Goal: Information Seeking & Learning: Learn about a topic

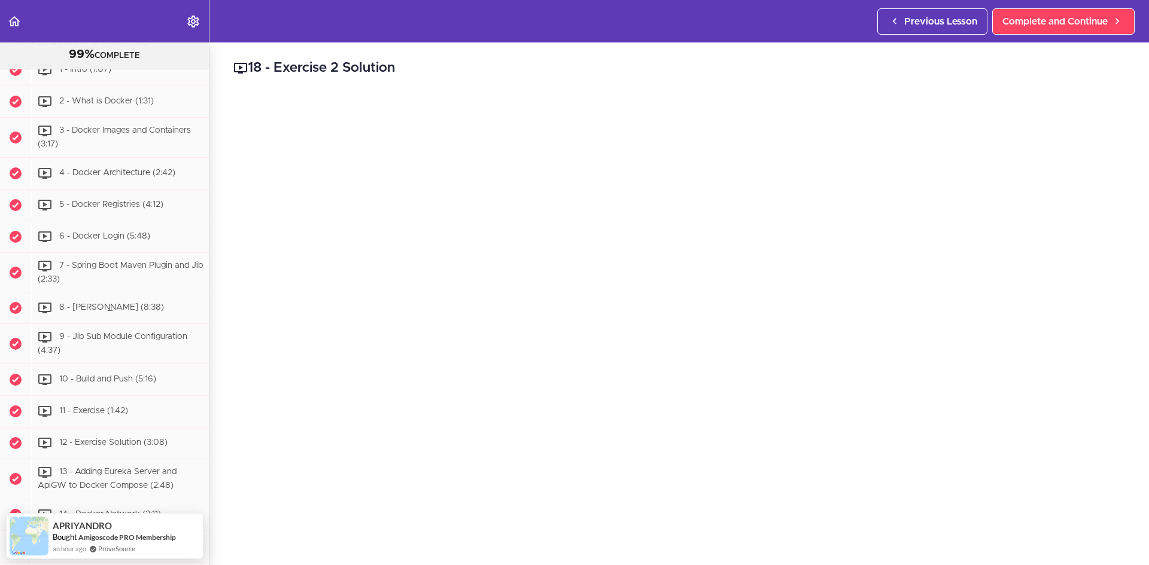
scroll to position [3090, 0]
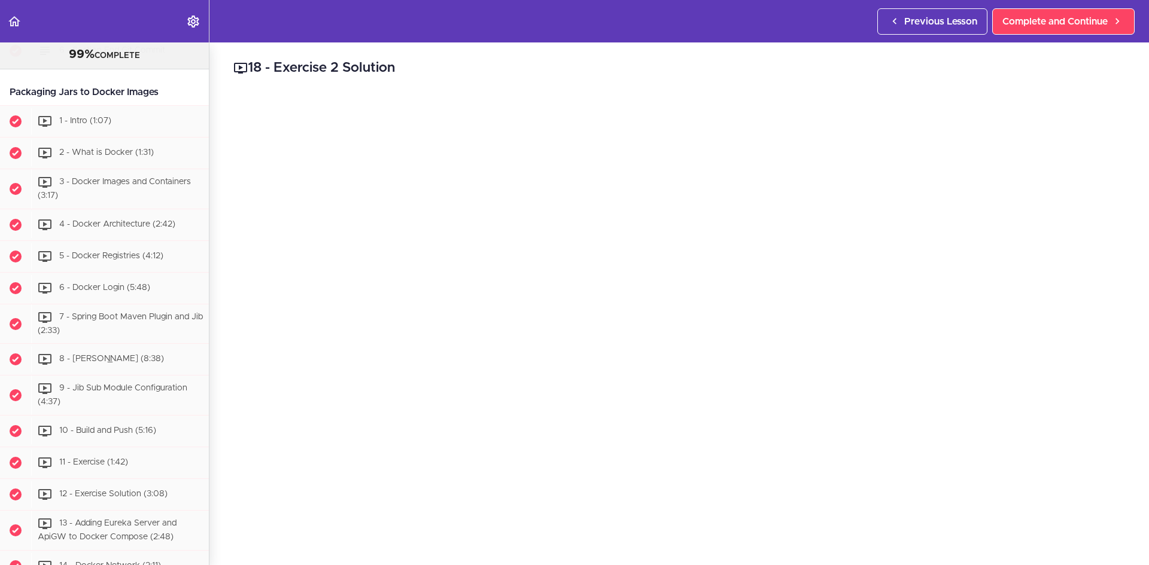
drag, startPoint x: 130, startPoint y: 239, endPoint x: 160, endPoint y: 166, distance: 79.4
click at [160, 106] on div "Packaging Jars to Docker Images" at bounding box center [104, 92] width 209 height 27
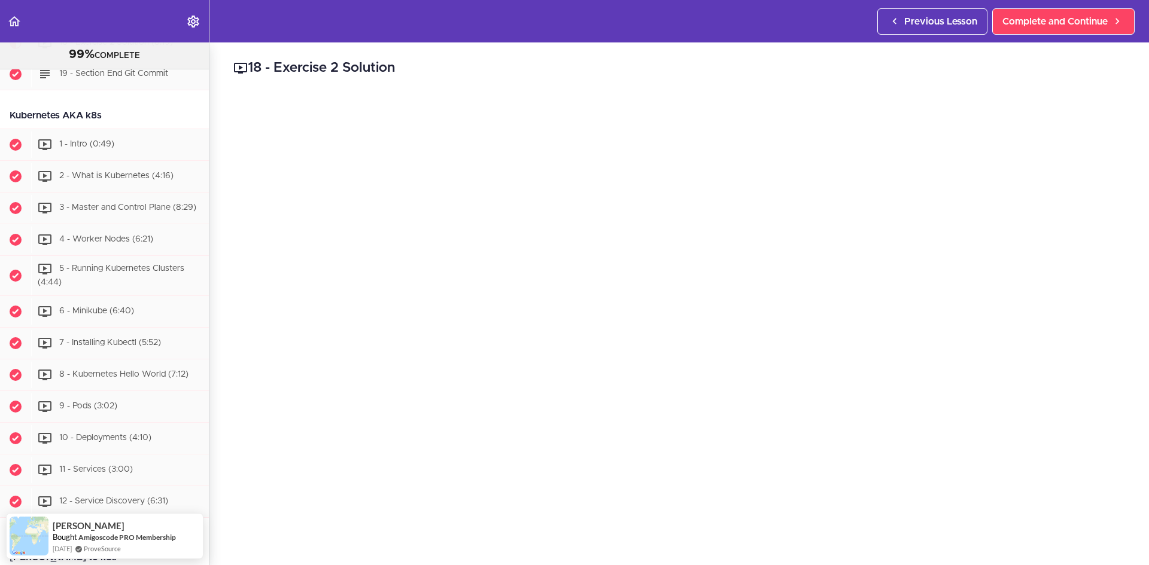
scroll to position [3868, 0]
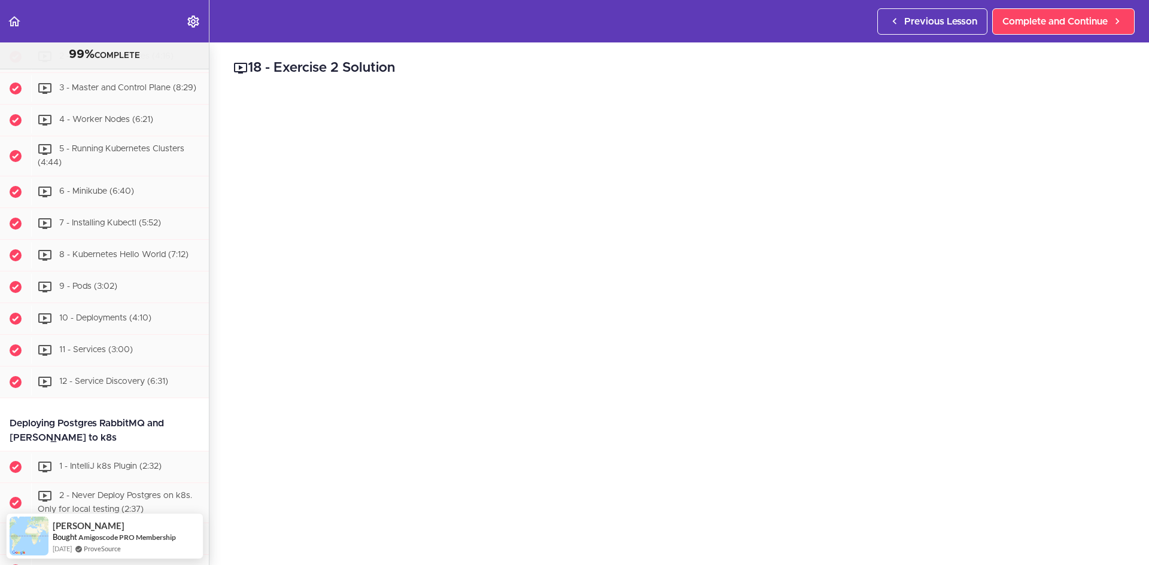
click at [145, 38] on div "1 - Intro (0:49)" at bounding box center [120, 25] width 178 height 26
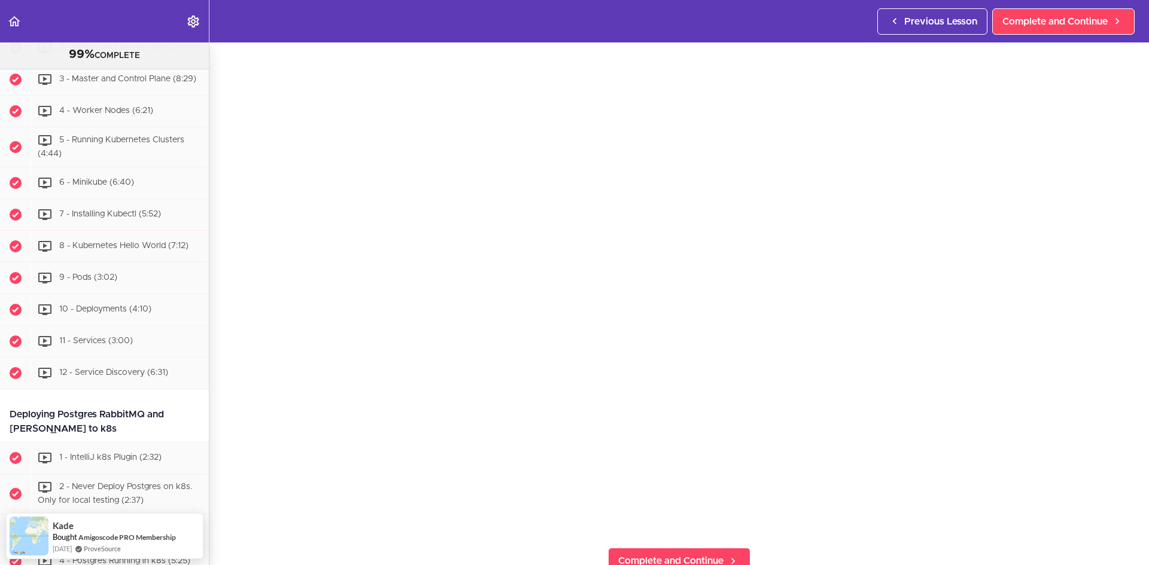
scroll to position [60, 0]
click at [782, 545] on section "Microservices and Distributed Systems 99% COMPLETE Getting Started 1 - Few Word…" at bounding box center [574, 303] width 1149 height 523
click at [802, 548] on section "Microservices and Distributed Systems 99% COMPLETE Getting Started 1 - Few Word…" at bounding box center [574, 303] width 1149 height 523
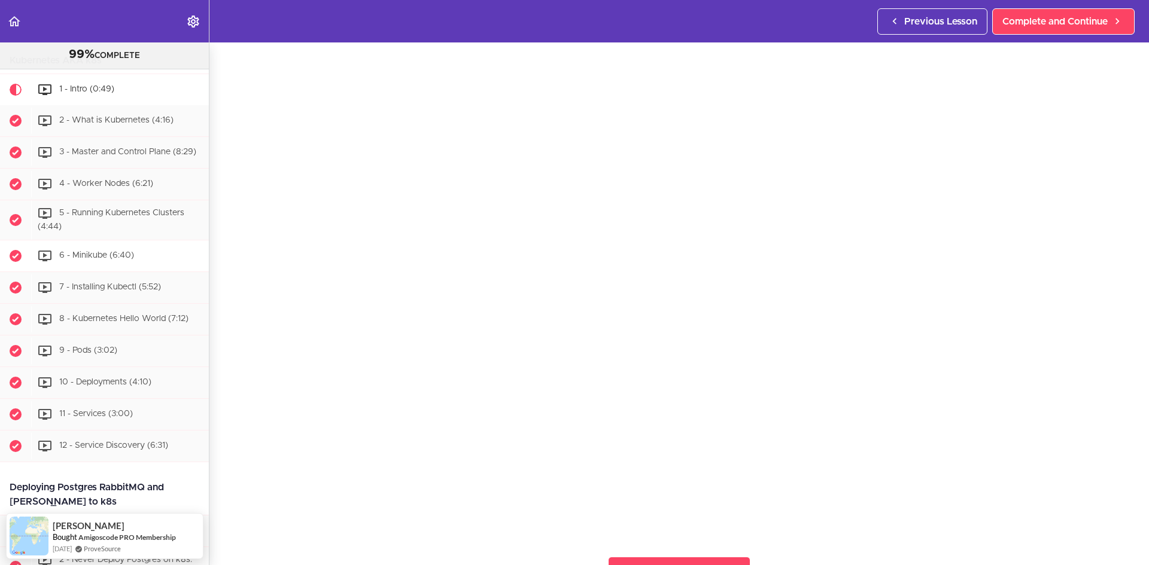
scroll to position [3757, 0]
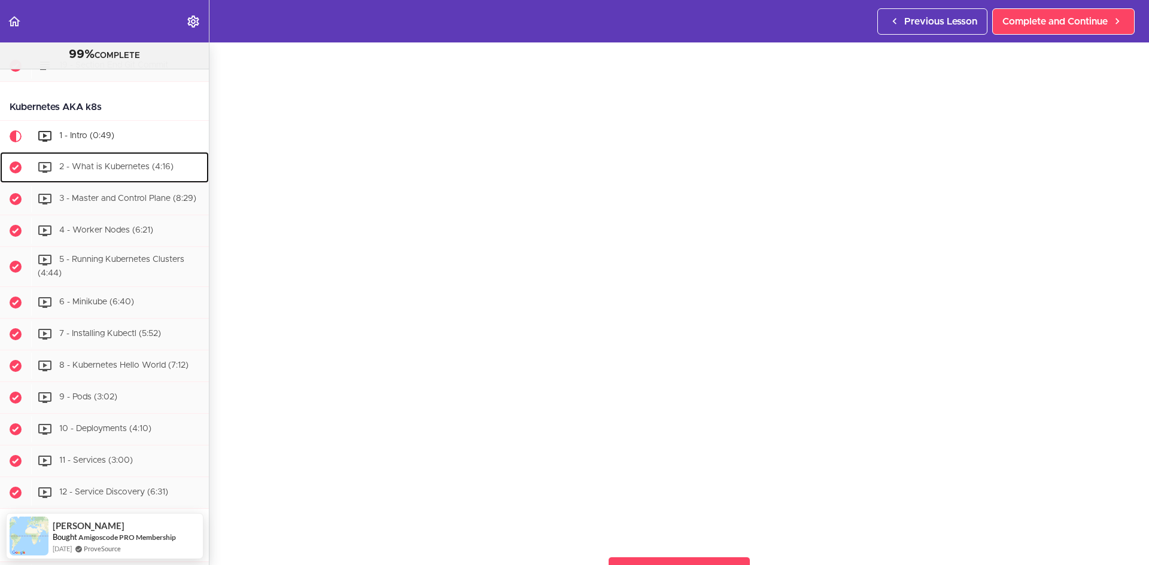
click at [118, 172] on span "2 - What is Kubernetes (4:16)" at bounding box center [116, 167] width 114 height 8
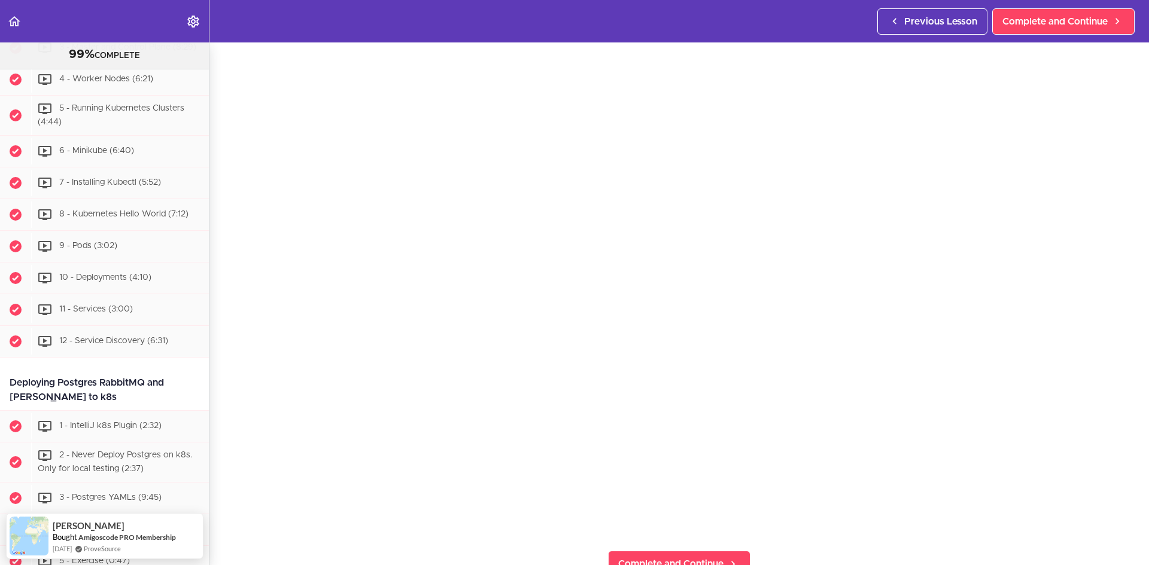
scroll to position [60, 0]
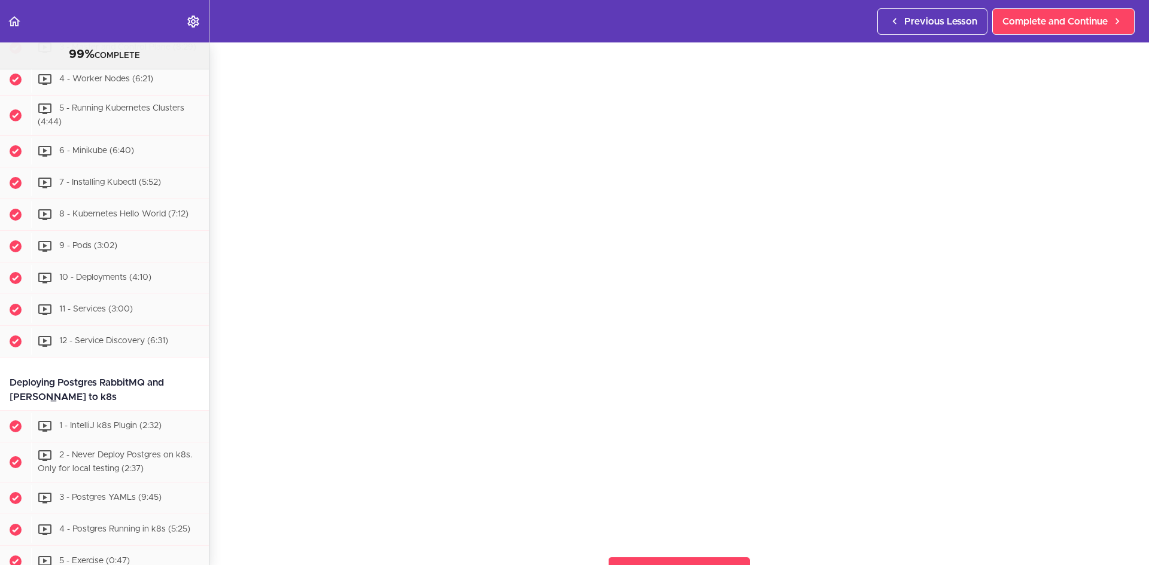
click at [808, 10] on header "Autoplay Autocomplete Previous Lesson Complete and Continue" at bounding box center [574, 21] width 1149 height 42
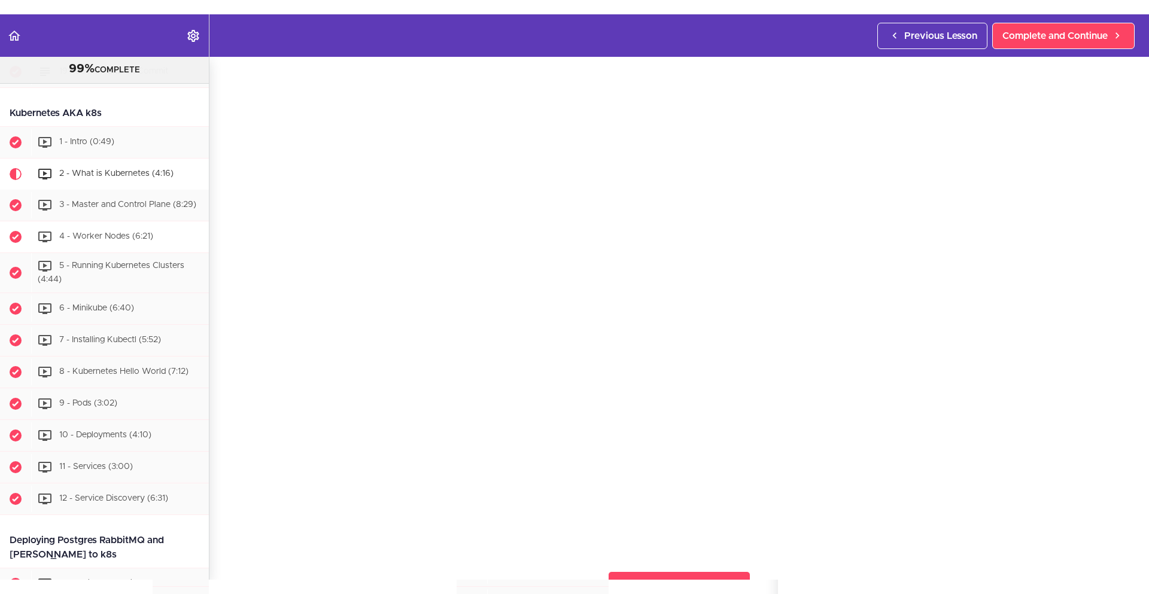
scroll to position [3729, 0]
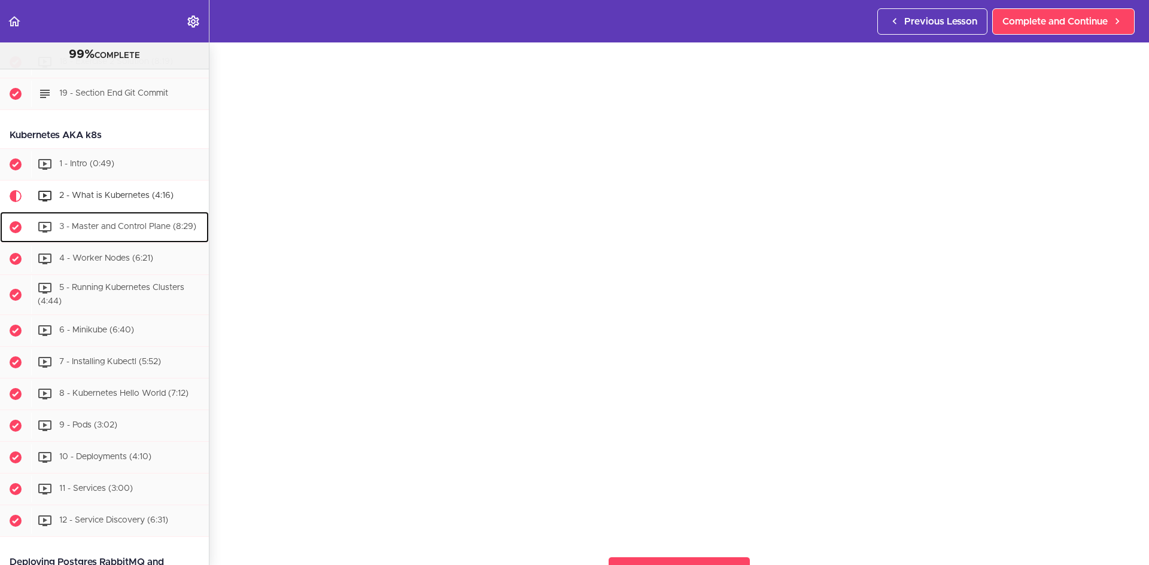
click at [113, 232] on span "3 - Master and Control Plane (8:29)" at bounding box center [127, 227] width 137 height 8
click at [115, 232] on span "3 - Master and Control Plane (8:29)" at bounding box center [127, 227] width 137 height 8
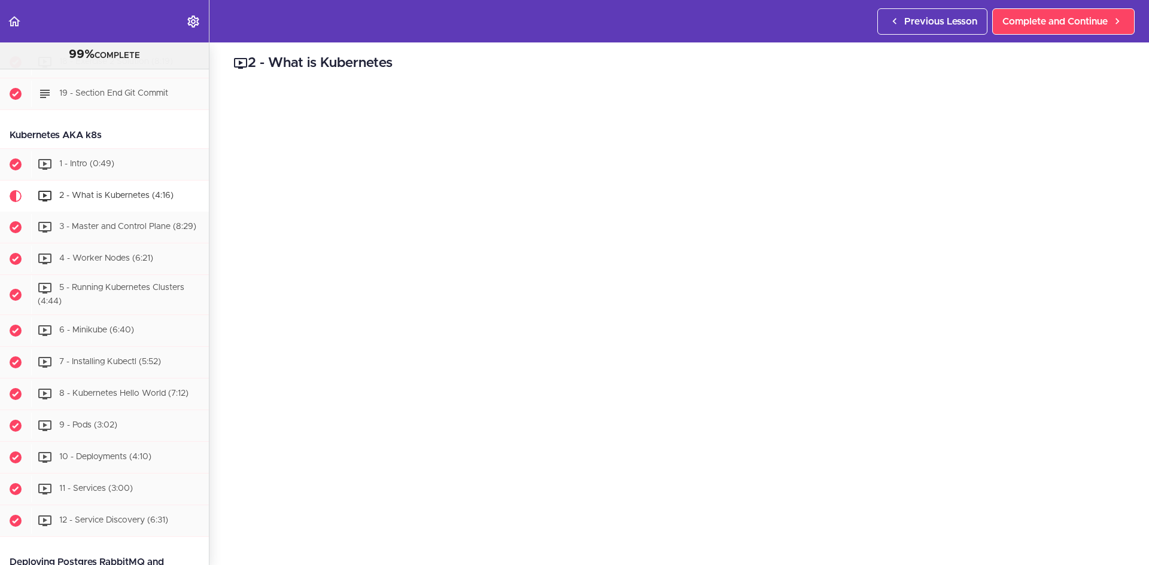
scroll to position [0, 0]
